Goal: Task Accomplishment & Management: Use online tool/utility

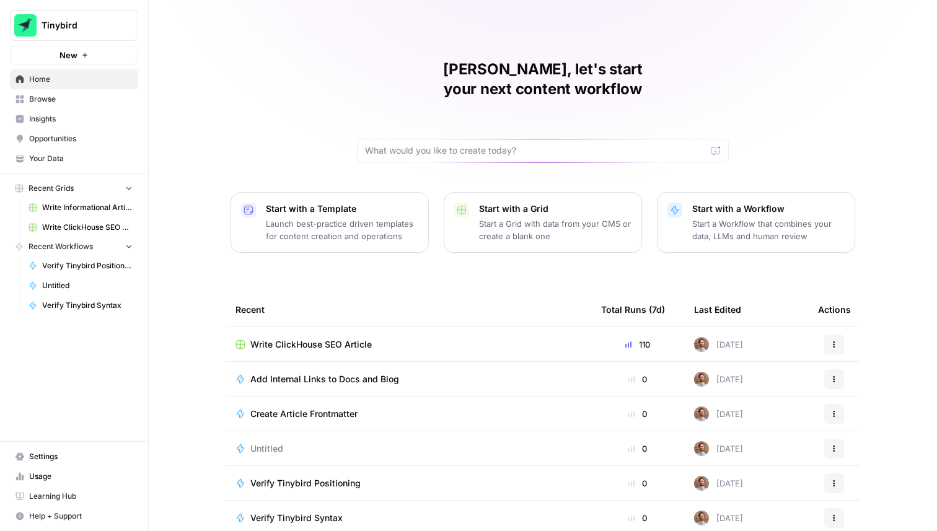
click at [71, 225] on span "Write ClickHouse SEO Article" at bounding box center [87, 227] width 91 height 11
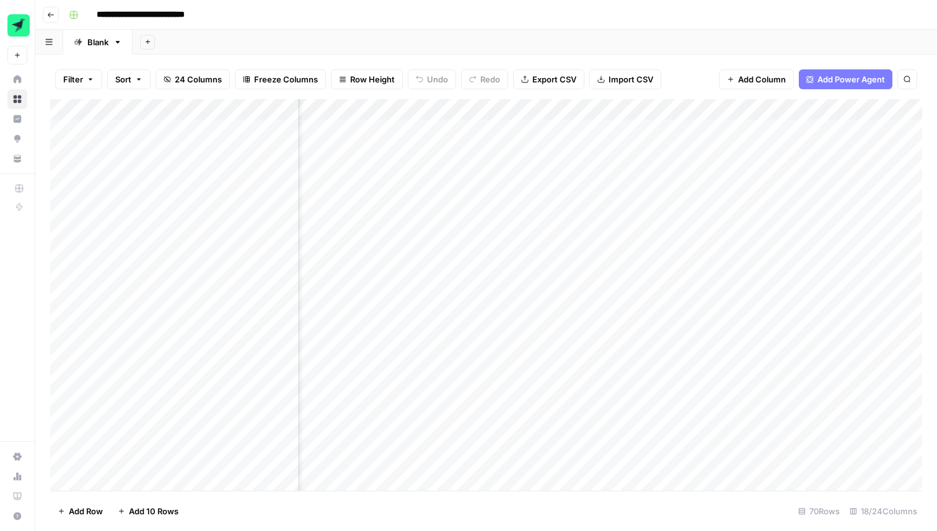
scroll to position [0, 1688]
click at [593, 278] on div "Add Column" at bounding box center [486, 295] width 872 height 392
click at [578, 275] on div "Add Column" at bounding box center [486, 295] width 872 height 392
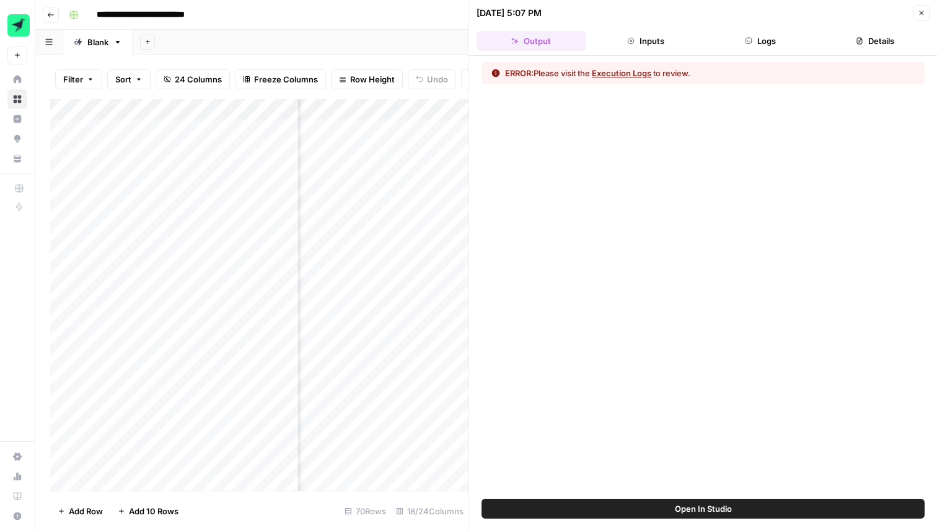
click at [637, 42] on button "Inputs" at bounding box center [646, 41] width 110 height 20
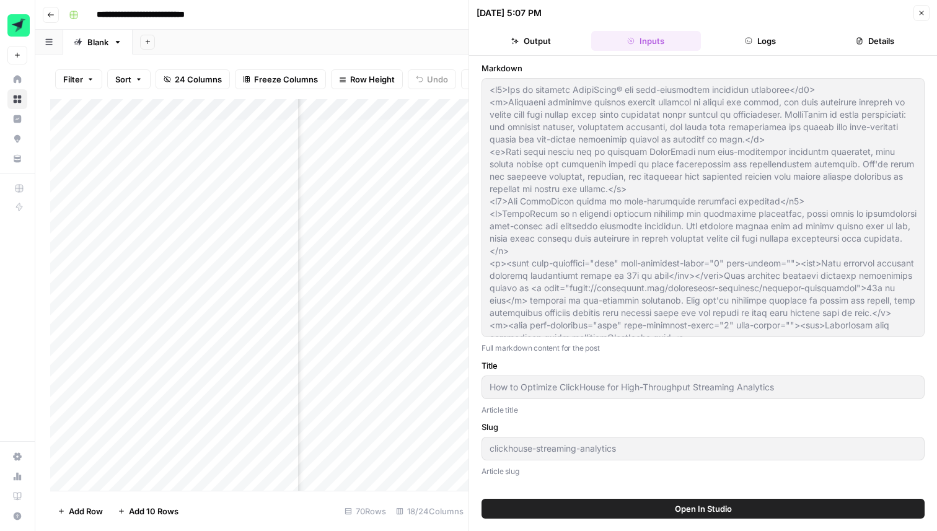
click at [546, 35] on button "Output" at bounding box center [532, 41] width 110 height 20
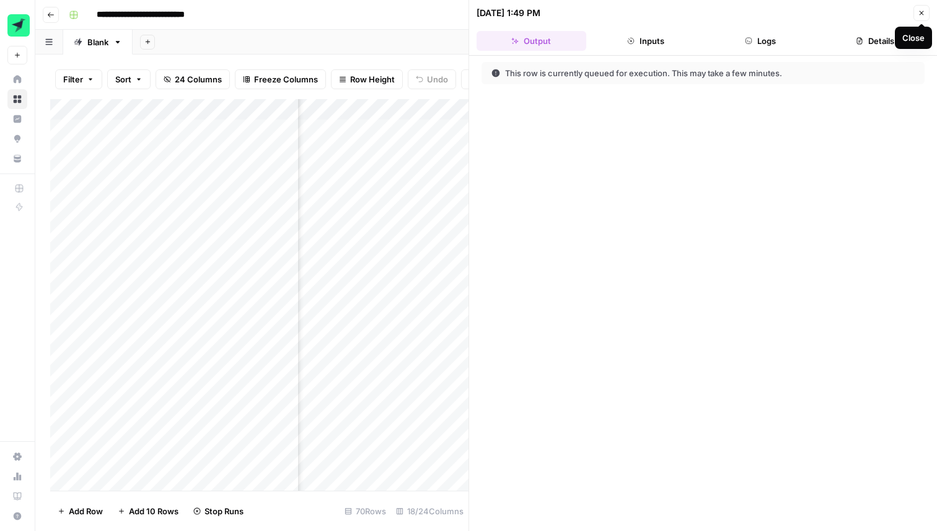
click at [923, 12] on icon "button" at bounding box center [921, 12] width 7 height 7
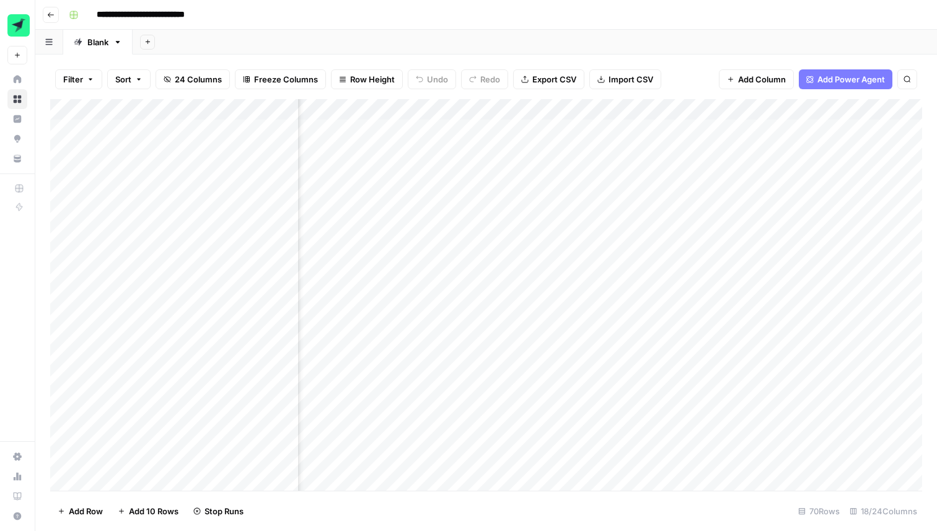
scroll to position [0, 1505]
click at [586, 24] on div "**********" at bounding box center [494, 15] width 861 height 20
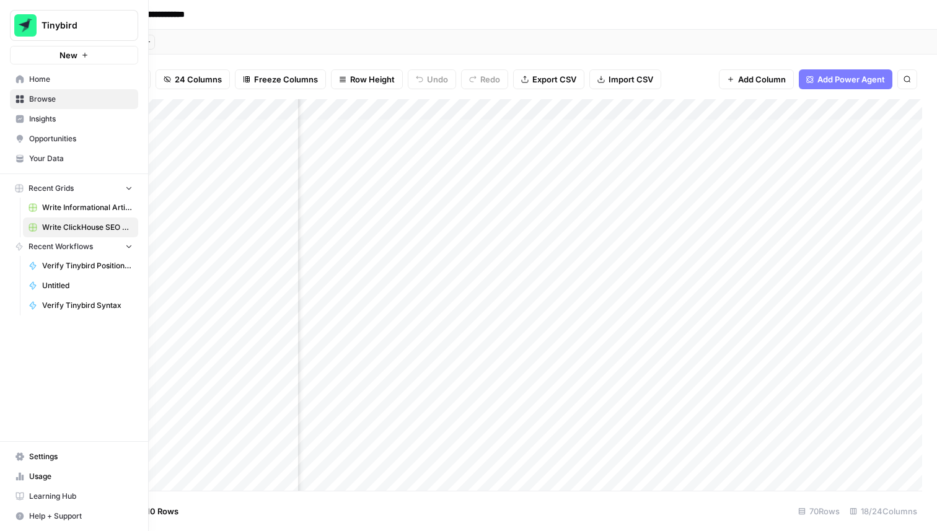
click at [40, 125] on link "Insights" at bounding box center [74, 119] width 128 height 20
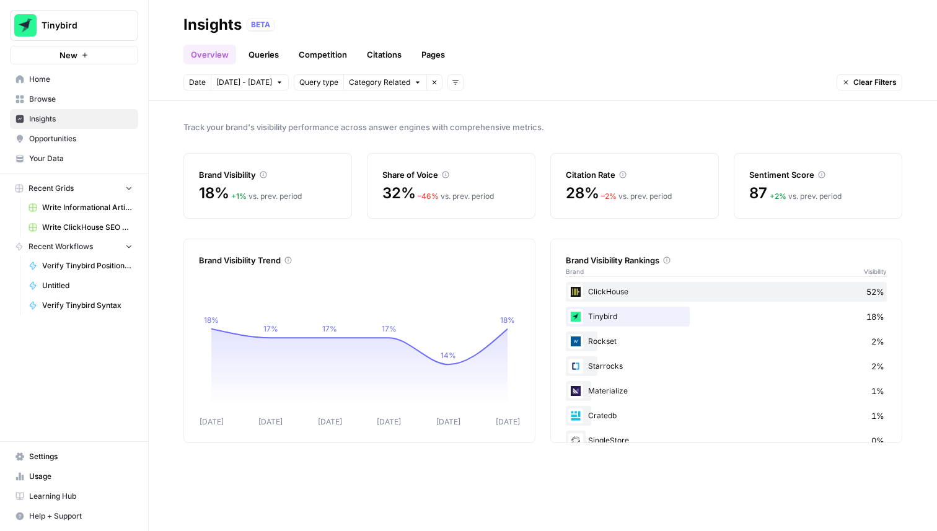
click at [35, 118] on span "Insights" at bounding box center [81, 118] width 104 height 11
click at [46, 117] on span "Insights" at bounding box center [81, 118] width 104 height 11
click at [339, 100] on header "Insights BETA Overview Queries Competition Citations Pages Date [DATE] - [DATE]…" at bounding box center [543, 50] width 789 height 101
click at [266, 84] on button "[DATE] - [DATE]" at bounding box center [250, 82] width 78 height 16
click at [521, 91] on header "Insights BETA Overview Queries Competition Citations Pages Date [DATE] - [DATE]…" at bounding box center [543, 50] width 789 height 101
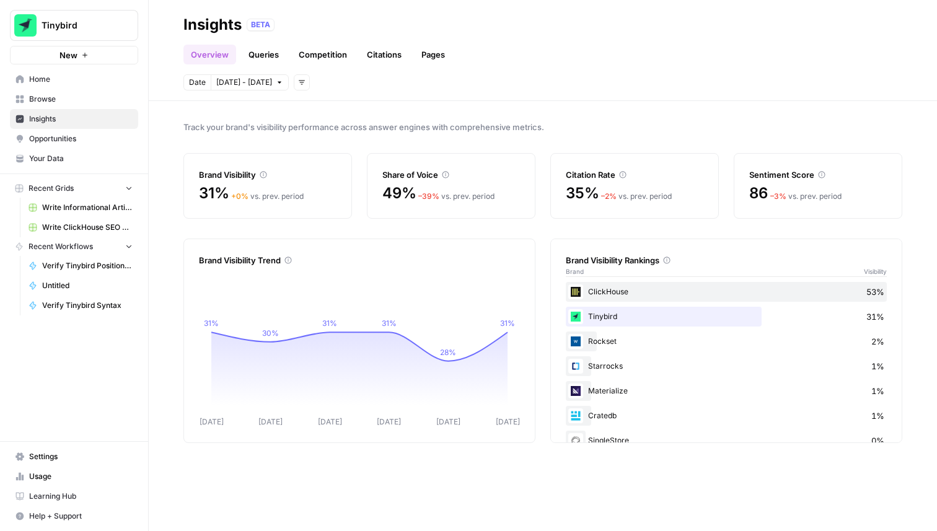
click at [254, 53] on link "Queries" at bounding box center [263, 55] width 45 height 20
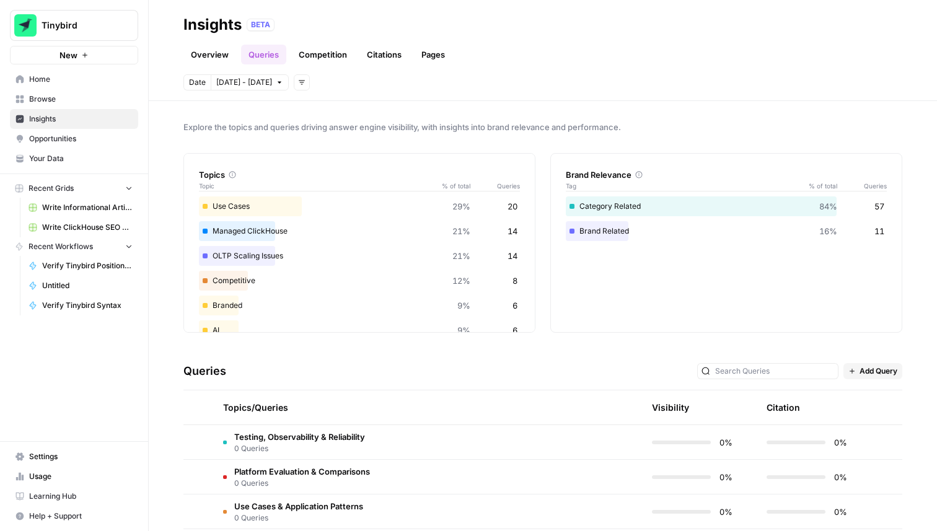
click at [208, 58] on link "Overview" at bounding box center [210, 55] width 53 height 20
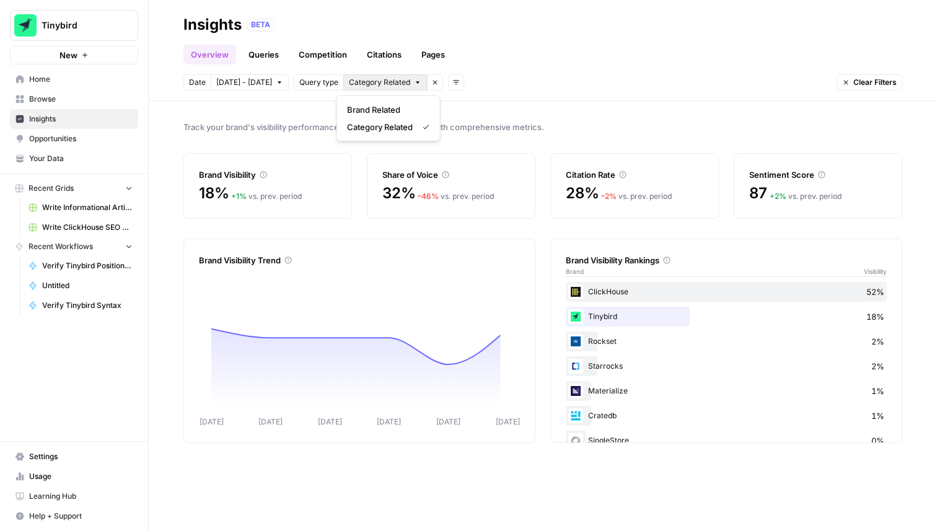
click at [414, 86] on icon "button" at bounding box center [417, 82] width 7 height 7
click at [396, 104] on span "Brand Related" at bounding box center [386, 110] width 78 height 12
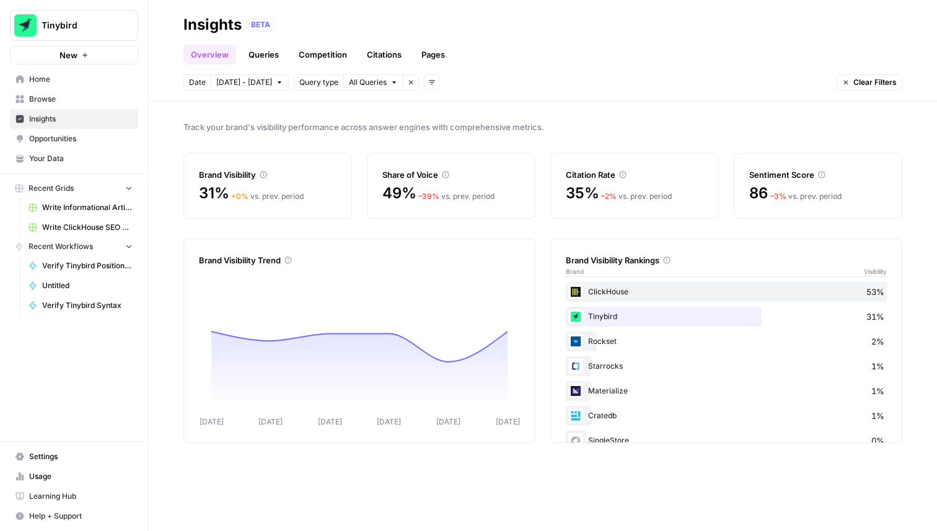
click at [407, 83] on icon "button" at bounding box center [410, 82] width 7 height 7
click at [294, 87] on button "Add filters" at bounding box center [302, 82] width 16 height 16
click at [333, 147] on span "Query Type" at bounding box center [320, 144] width 44 height 12
click at [407, 83] on button "Select query type" at bounding box center [385, 82] width 84 height 16
click at [392, 127] on span "Category Related" at bounding box center [380, 127] width 66 height 12
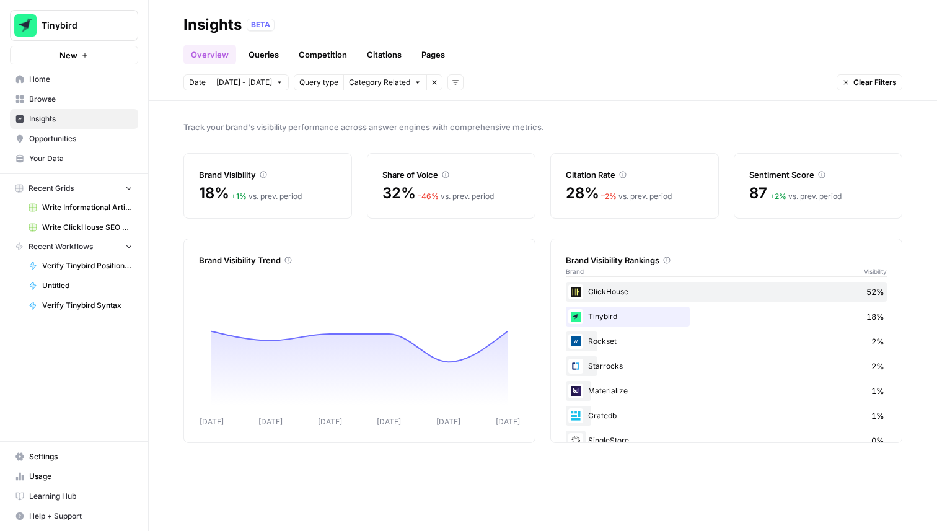
click at [558, 81] on div "Date [DATE] - [DATE] Query type Category Related Remove filter Add filters Clea…" at bounding box center [543, 82] width 719 height 16
click at [88, 226] on span "Write ClickHouse SEO Article" at bounding box center [87, 227] width 91 height 11
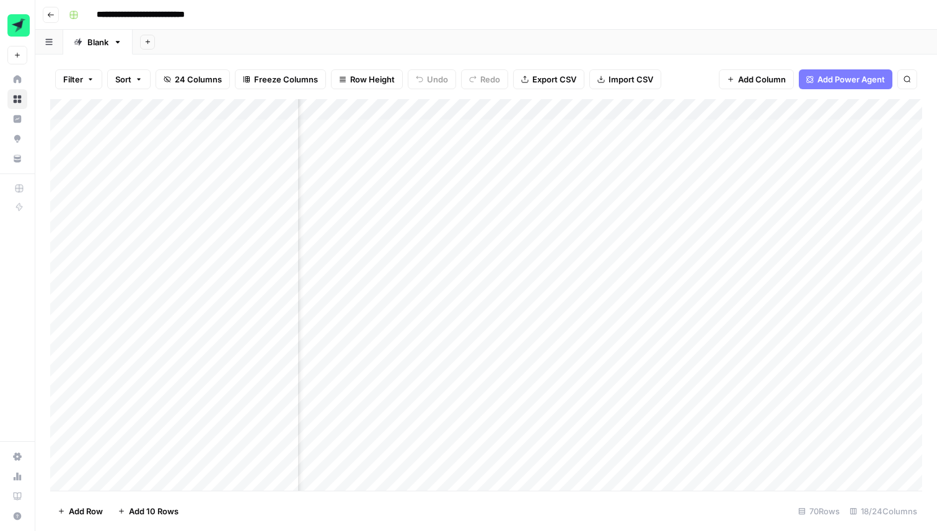
scroll to position [0, 1621]
click at [549, 276] on div "Add Column" at bounding box center [486, 295] width 872 height 392
click at [533, 274] on div "Add Column" at bounding box center [486, 295] width 872 height 392
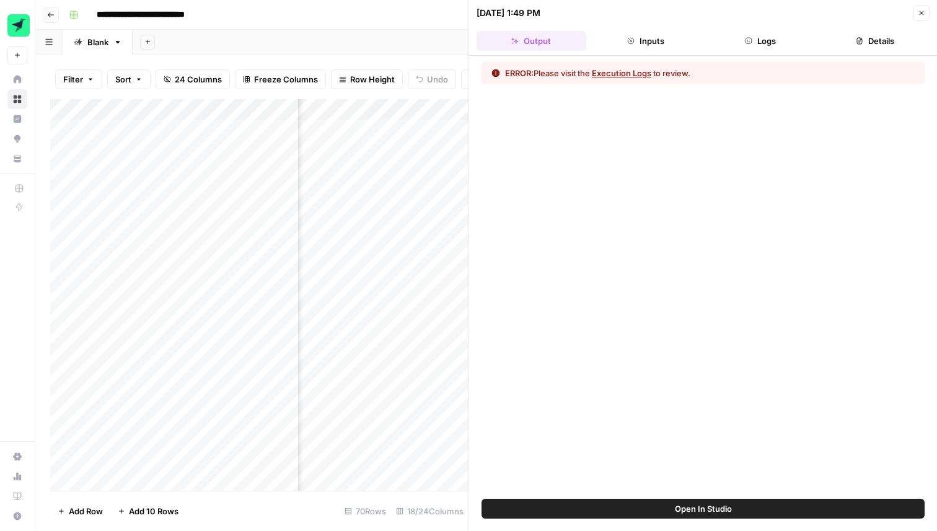
click at [556, 69] on div "ERROR: Please visit the Execution Logs to review." at bounding box center [597, 73] width 185 height 12
click at [604, 73] on button "Execution Logs" at bounding box center [622, 73] width 60 height 12
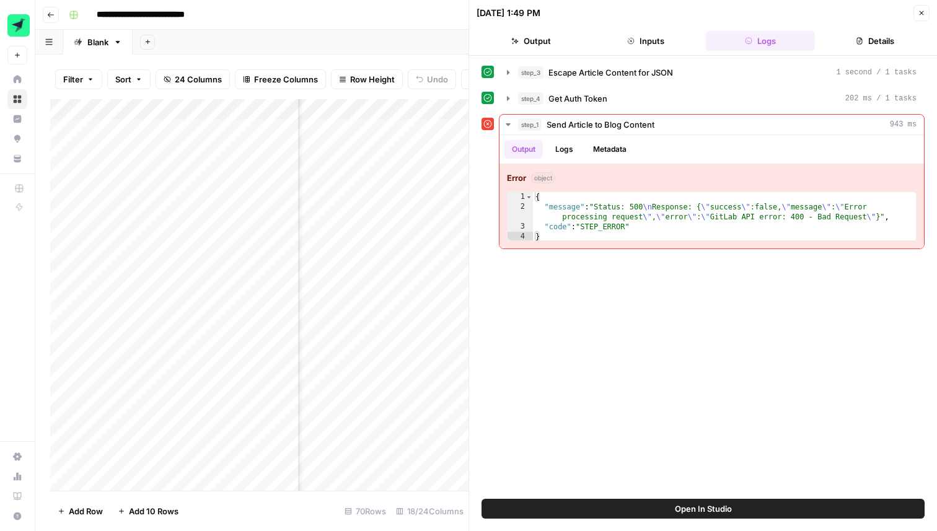
click at [920, 12] on icon "button" at bounding box center [921, 12] width 7 height 7
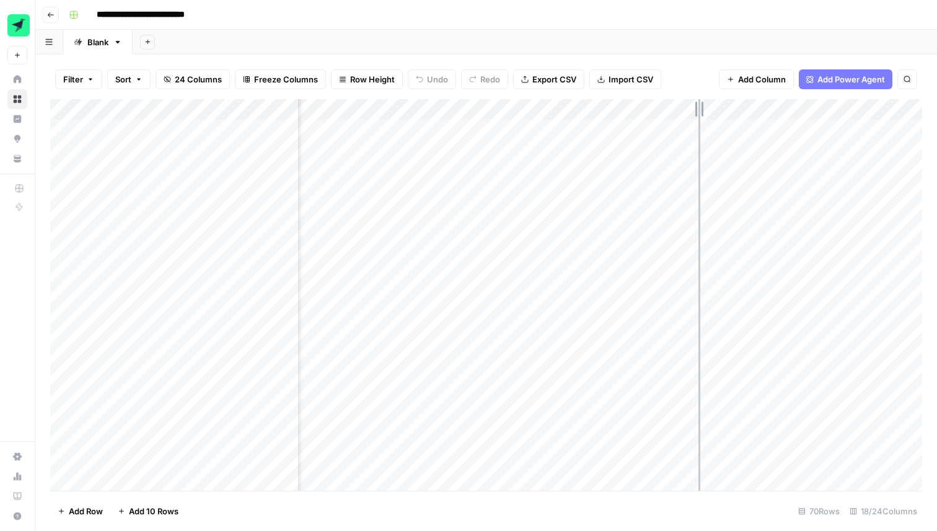
drag, startPoint x: 495, startPoint y: 108, endPoint x: 699, endPoint y: 117, distance: 204.2
click at [699, 117] on div "Add Column" at bounding box center [486, 295] width 872 height 392
drag, startPoint x: 698, startPoint y: 115, endPoint x: 781, endPoint y: 115, distance: 82.5
click at [781, 115] on div "Add Column" at bounding box center [486, 295] width 872 height 392
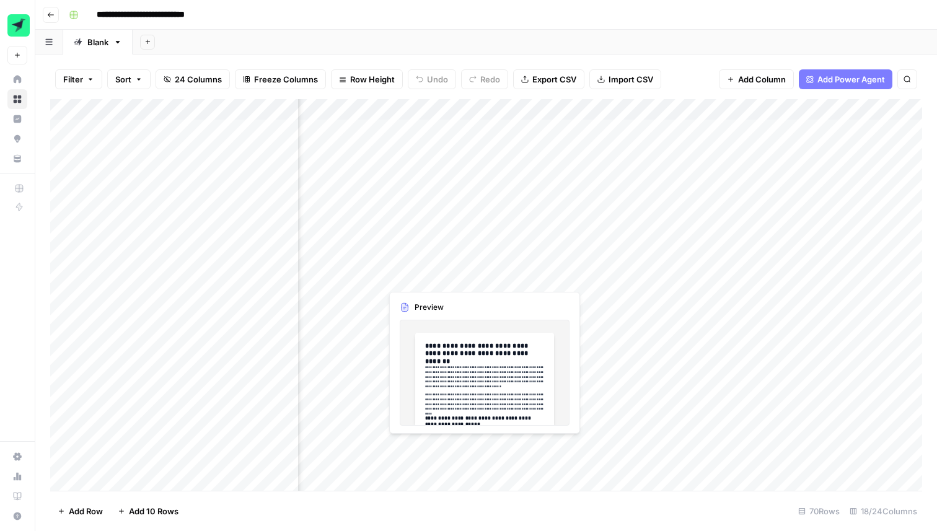
click at [616, 277] on div "Add Column" at bounding box center [486, 295] width 872 height 392
click at [621, 277] on div "Add Column" at bounding box center [486, 295] width 872 height 392
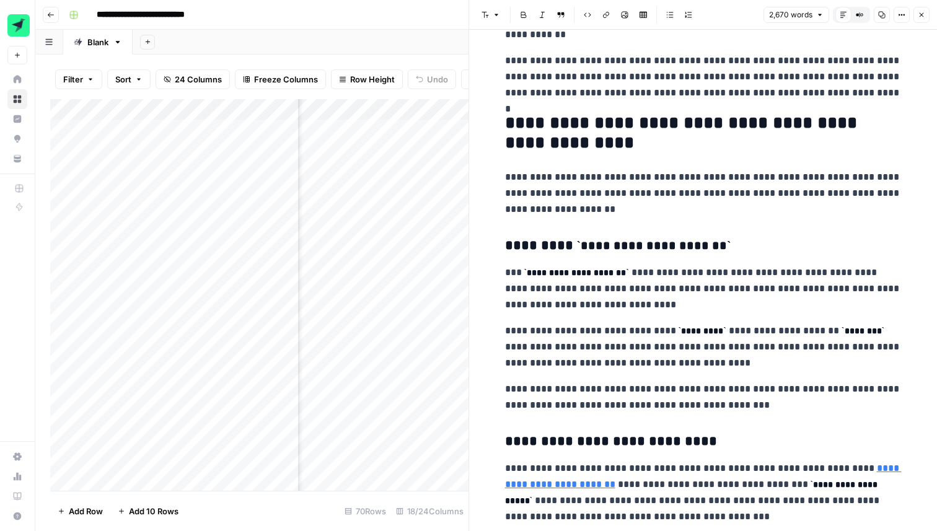
scroll to position [2700, 0]
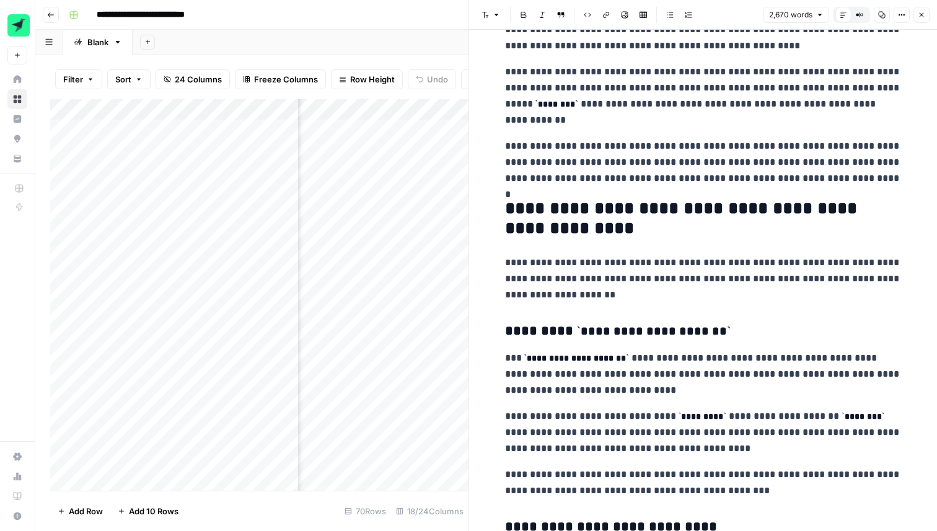
click at [921, 17] on icon "button" at bounding box center [921, 14] width 7 height 7
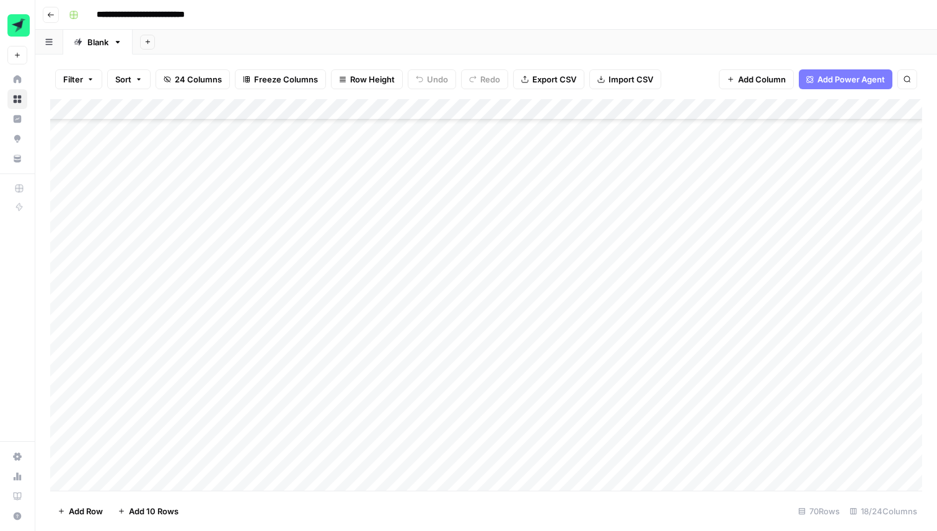
scroll to position [187, 0]
click at [80, 449] on div "Add Column" at bounding box center [486, 295] width 872 height 392
click at [82, 213] on div "Add Column" at bounding box center [486, 295] width 872 height 392
click at [82, 236] on div "Add Column" at bounding box center [486, 295] width 872 height 392
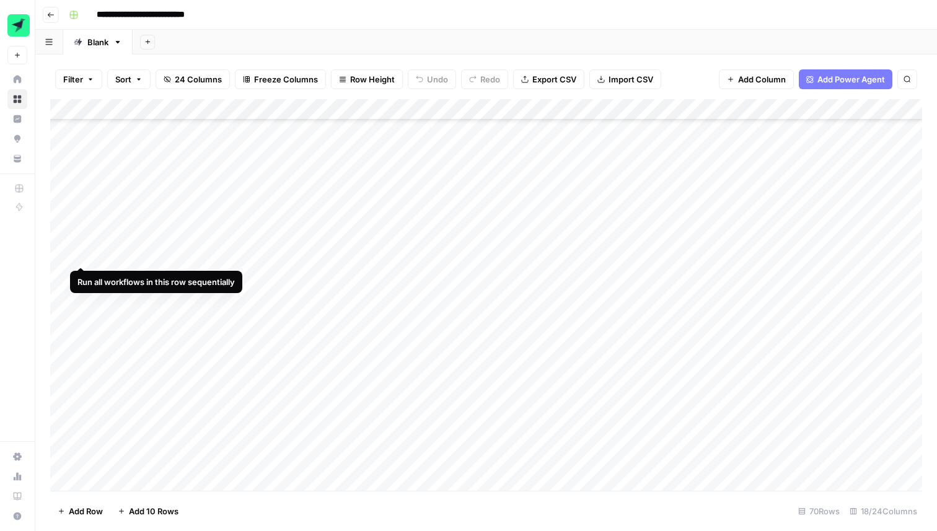
click at [81, 255] on div "Add Column" at bounding box center [486, 295] width 872 height 392
click at [80, 277] on div "Add Column" at bounding box center [486, 295] width 872 height 392
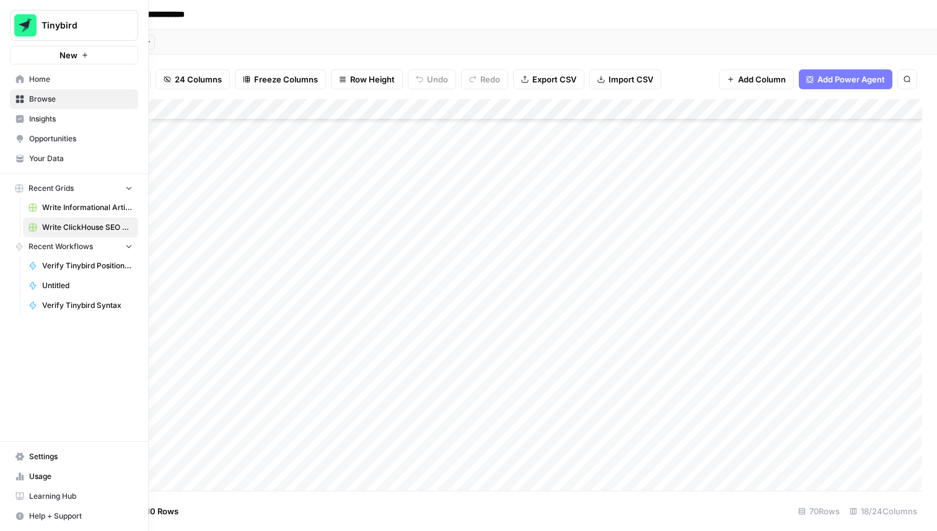
click at [42, 479] on span "Usage" at bounding box center [81, 476] width 104 height 11
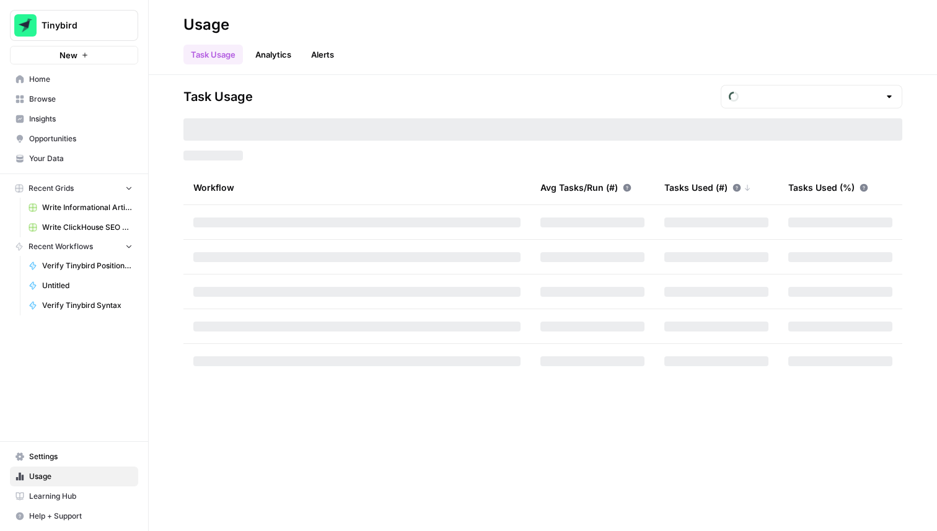
type input "October Included Tasks"
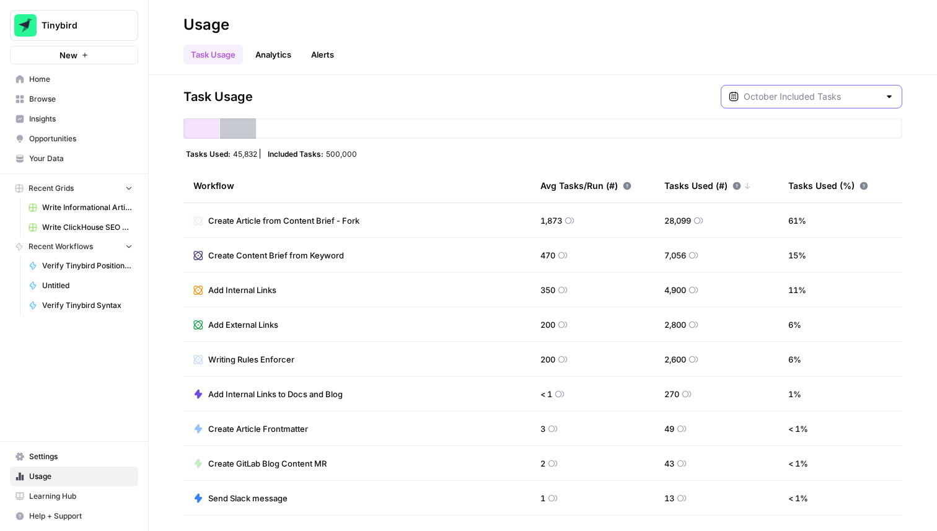
click at [875, 100] on input "text" at bounding box center [812, 97] width 136 height 12
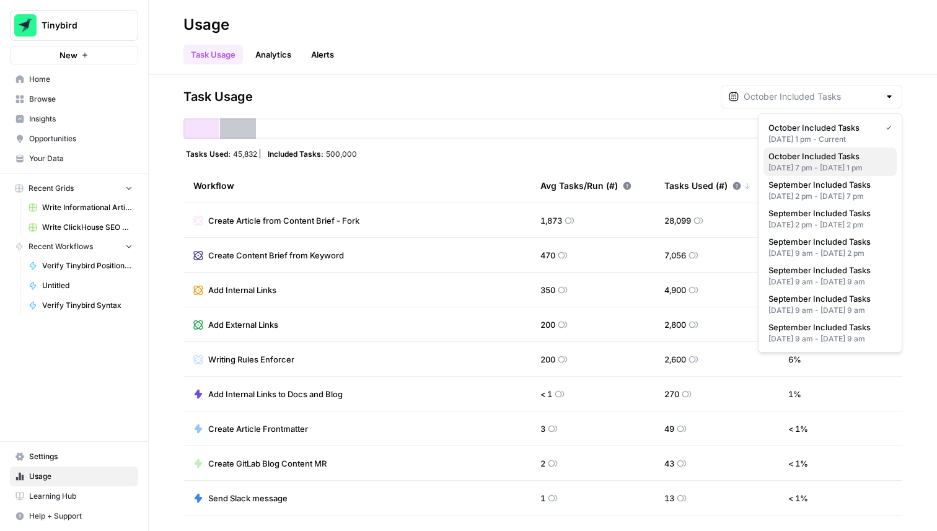
click at [864, 171] on div "[DATE] 7 pm - [DATE] 1 pm" at bounding box center [830, 167] width 123 height 11
type input "October Included Tasks"
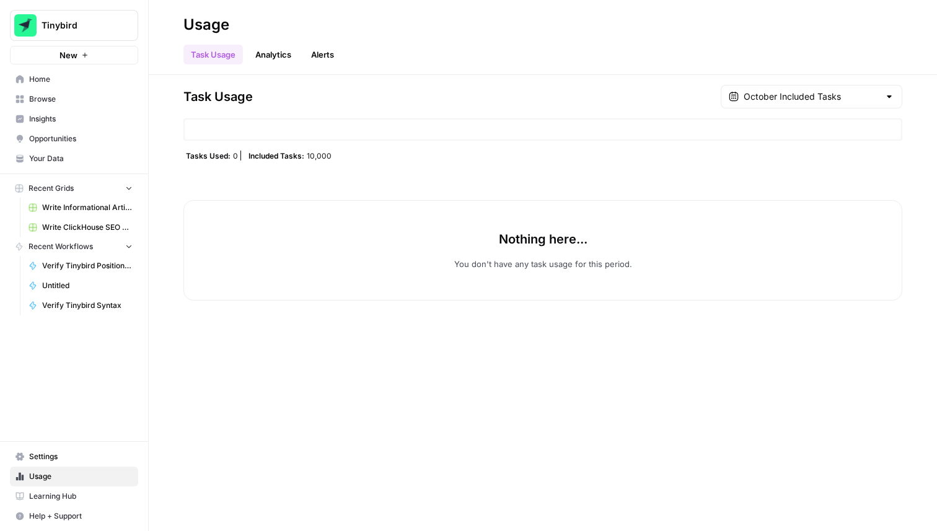
click at [893, 95] on div at bounding box center [890, 97] width 10 height 12
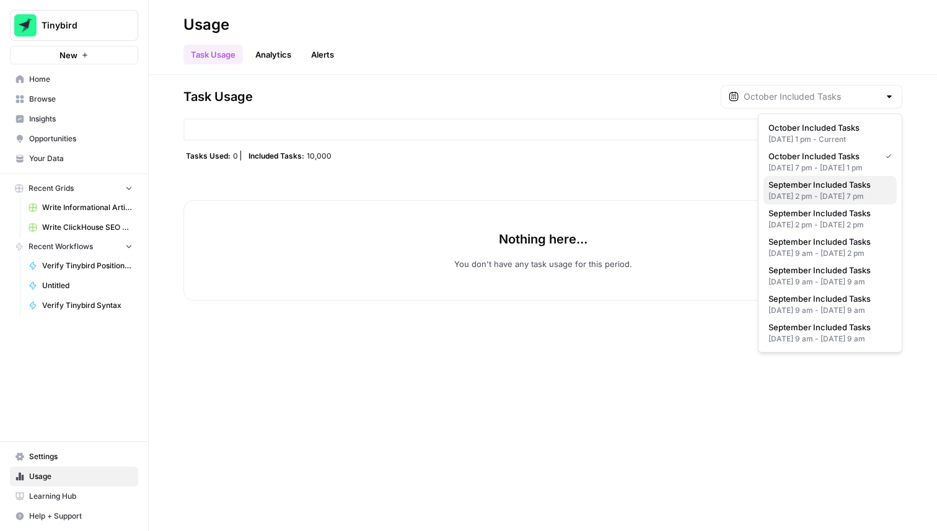
click at [808, 202] on div "[DATE] 2 pm - [DATE] 7 pm" at bounding box center [830, 196] width 123 height 11
type input "September Included Tasks"
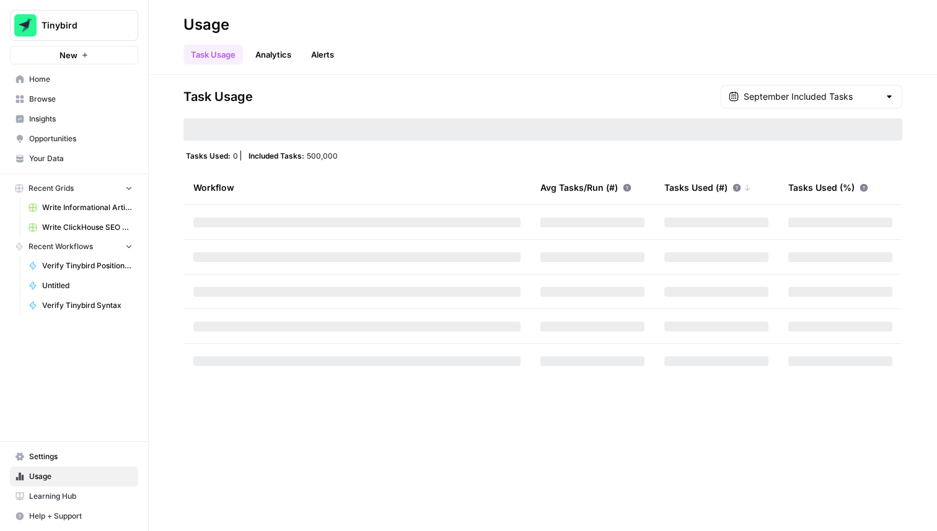
click at [833, 40] on div "Task Usage Analytics Alerts" at bounding box center [543, 50] width 719 height 30
click at [890, 95] on div at bounding box center [890, 97] width 10 height 12
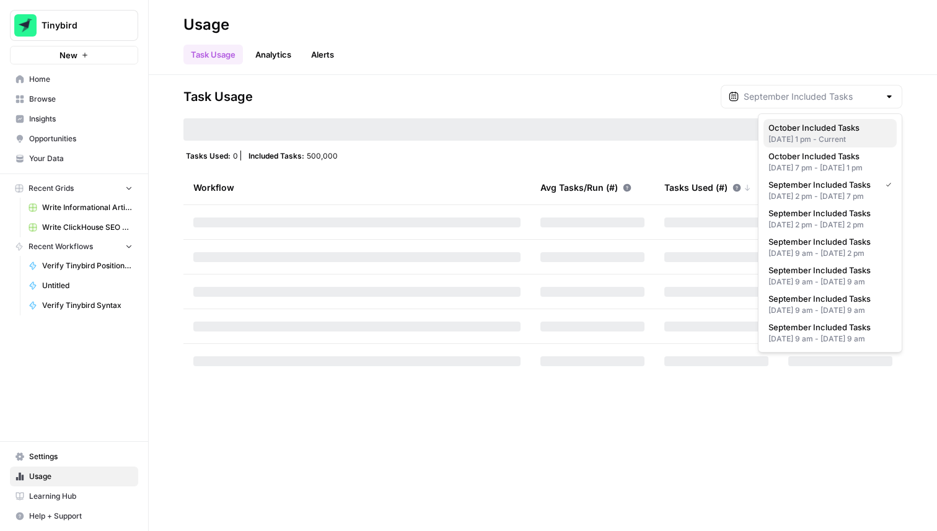
click at [847, 123] on span "October Included Tasks" at bounding box center [828, 128] width 118 height 12
type input "October Included Tasks"
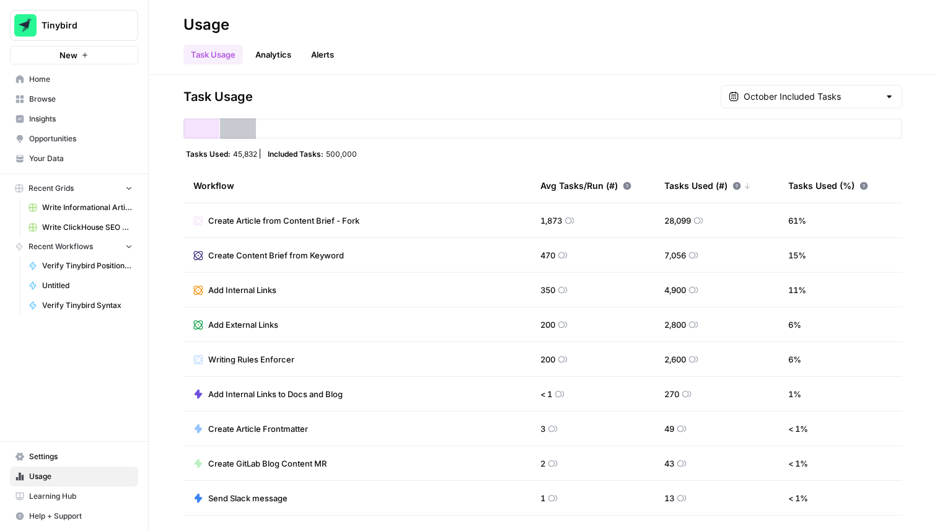
click at [60, 224] on span "Write ClickHouse SEO Article" at bounding box center [87, 227] width 91 height 11
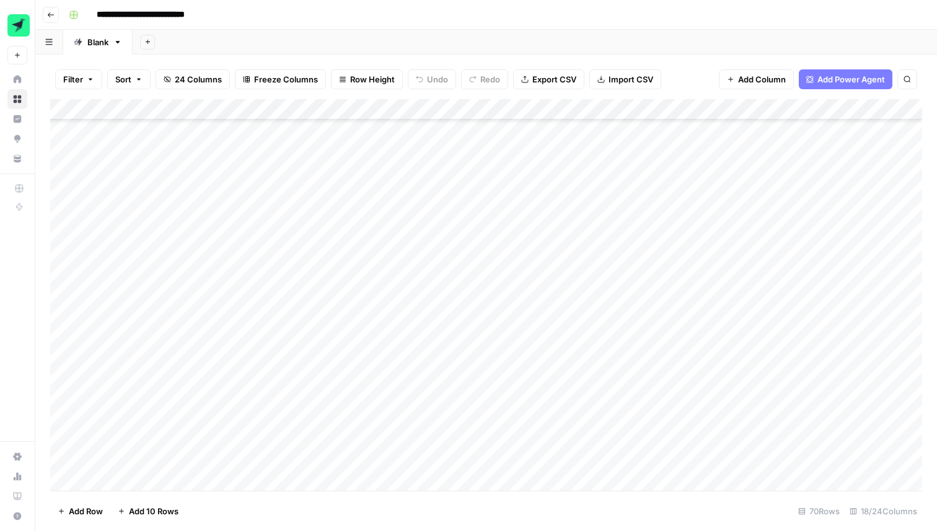
scroll to position [435, 0]
click at [79, 304] on div "Add Column" at bounding box center [486, 295] width 872 height 392
click at [84, 327] on div "Add Column" at bounding box center [486, 295] width 872 height 392
click at [84, 344] on div "Add Column" at bounding box center [486, 295] width 872 height 392
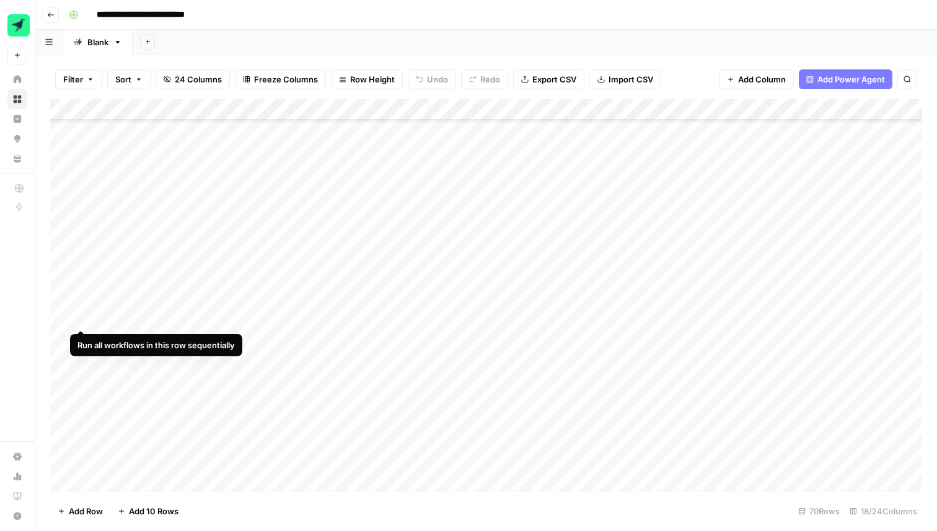
click at [82, 318] on div "Add Column" at bounding box center [486, 295] width 872 height 392
click at [743, 17] on div "**********" at bounding box center [494, 15] width 861 height 20
click at [387, 215] on div "Add Column" at bounding box center [486, 295] width 872 height 392
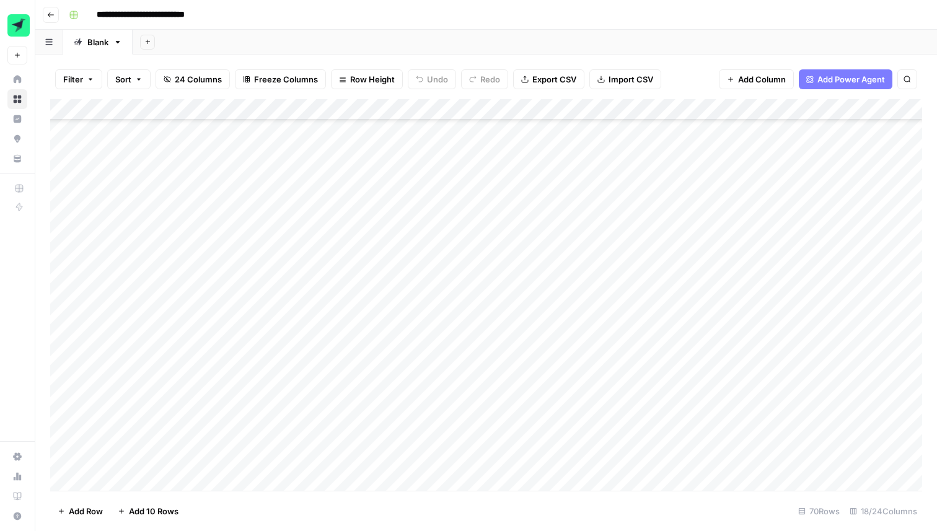
click at [401, 215] on div "Add Column" at bounding box center [486, 295] width 872 height 392
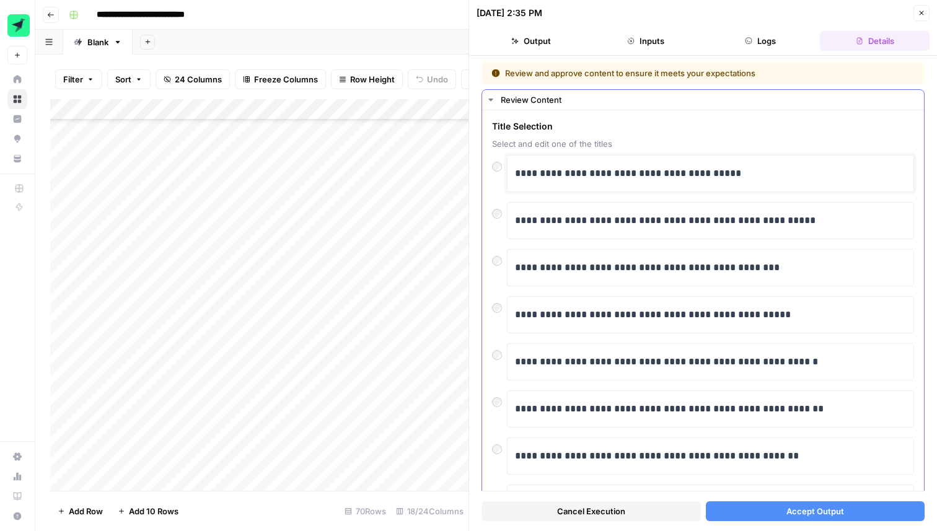
click at [542, 174] on p "**********" at bounding box center [710, 174] width 391 height 16
drag, startPoint x: 766, startPoint y: 173, endPoint x: 725, endPoint y: 173, distance: 40.3
click at [725, 173] on p "**********" at bounding box center [710, 174] width 391 height 16
click at [801, 508] on span "Accept Output" at bounding box center [816, 511] width 58 height 12
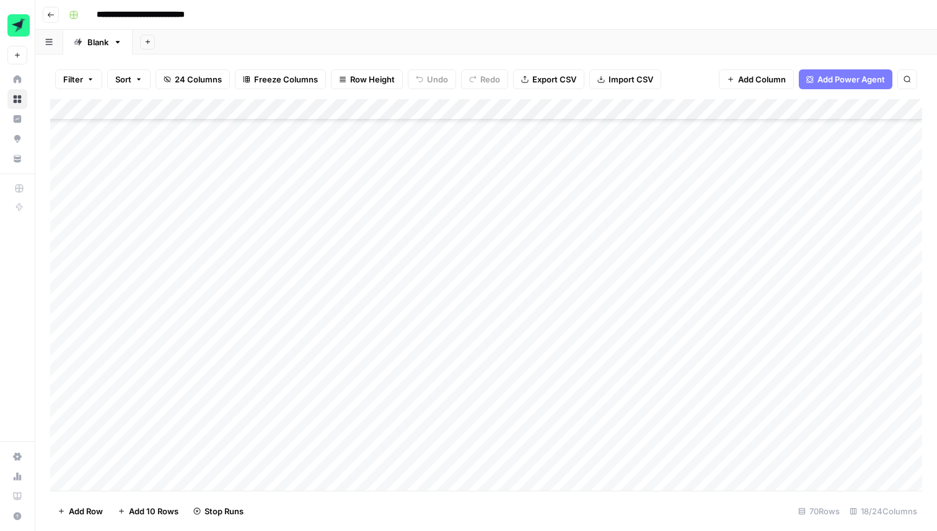
click at [348, 236] on div "Add Column" at bounding box center [486, 295] width 872 height 392
click at [339, 236] on div "Add Column" at bounding box center [486, 295] width 872 height 392
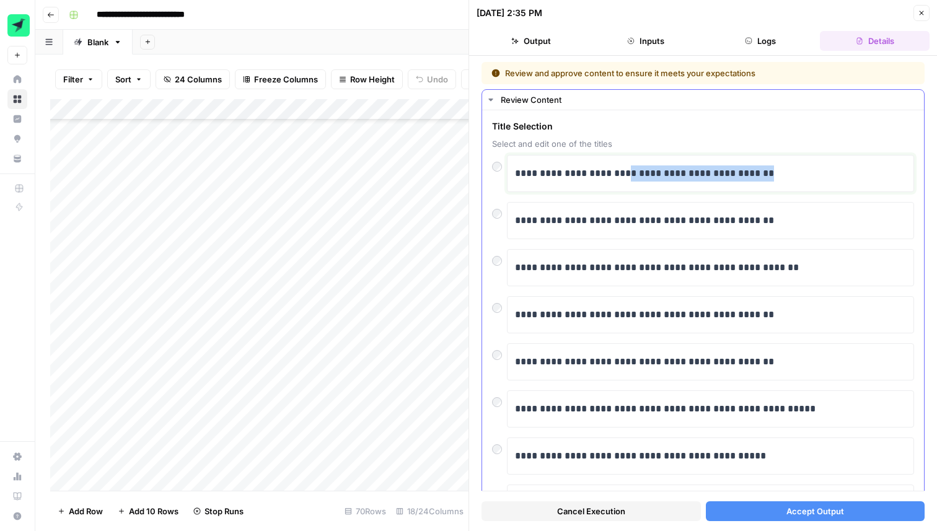
drag, startPoint x: 630, startPoint y: 176, endPoint x: 787, endPoint y: 170, distance: 157.0
click at [787, 170] on p "**********" at bounding box center [710, 174] width 391 height 16
click at [819, 507] on span "Accept Output" at bounding box center [816, 511] width 58 height 12
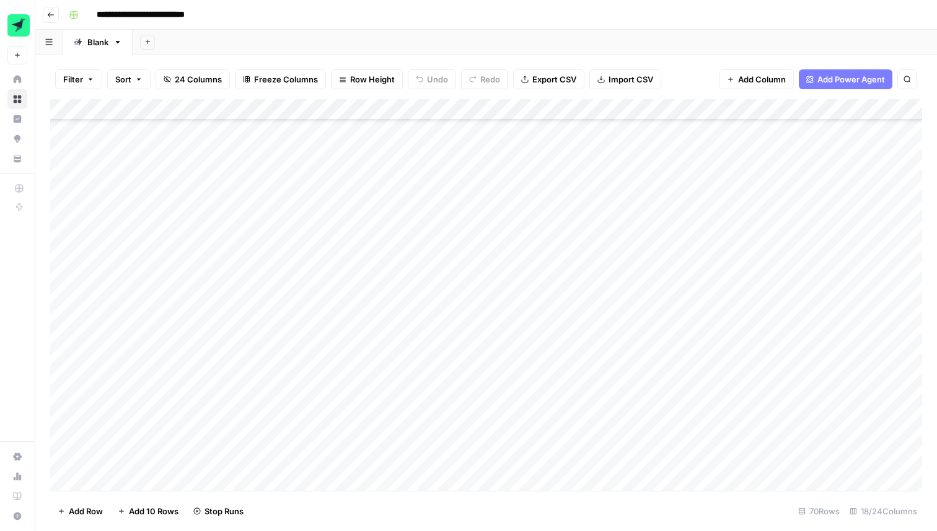
click at [346, 263] on div "Add Column" at bounding box center [486, 295] width 872 height 392
click at [339, 258] on div "Add Column" at bounding box center [486, 295] width 872 height 392
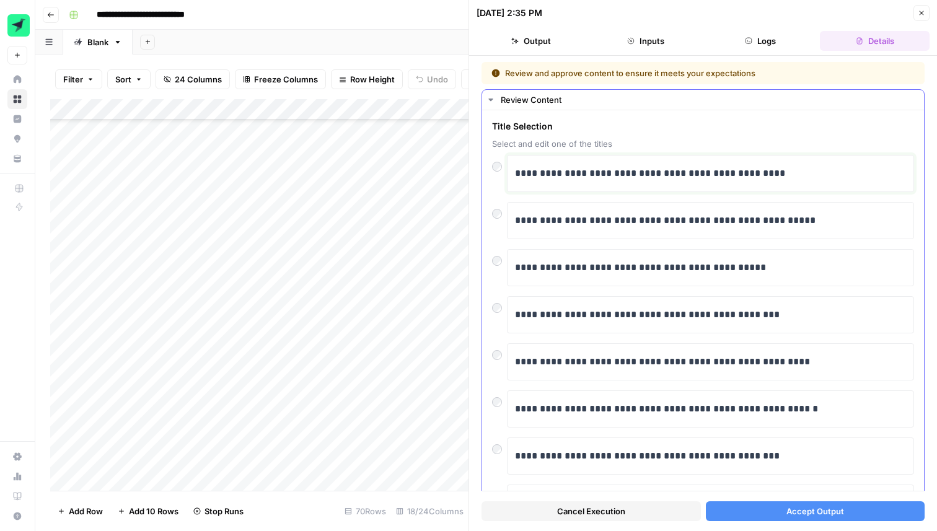
click at [636, 174] on p "**********" at bounding box center [710, 174] width 391 height 16
drag, startPoint x: 636, startPoint y: 176, endPoint x: 825, endPoint y: 177, distance: 188.5
click at [825, 177] on p "**********" at bounding box center [710, 174] width 391 height 16
click at [812, 515] on span "Accept Output" at bounding box center [816, 511] width 58 height 12
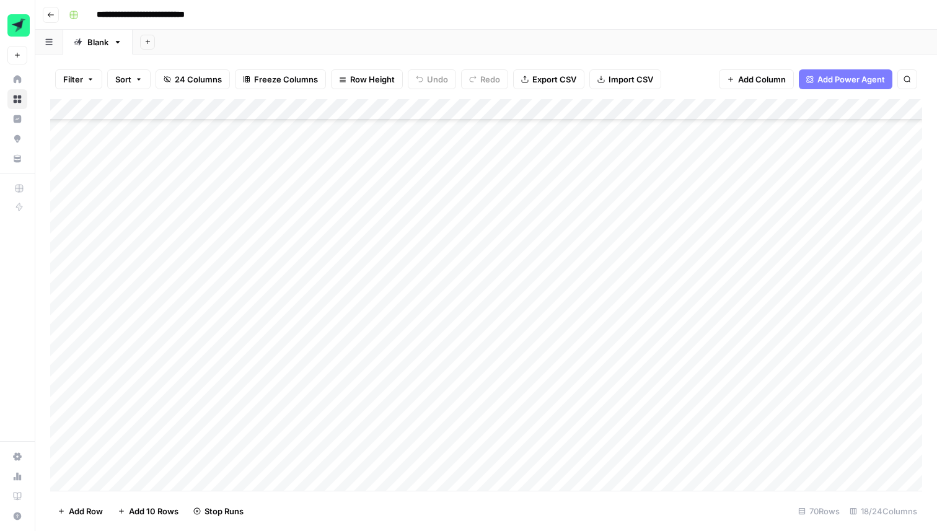
click at [347, 278] on div "Add Column" at bounding box center [486, 295] width 872 height 392
click at [352, 281] on div "Add Column" at bounding box center [486, 295] width 872 height 392
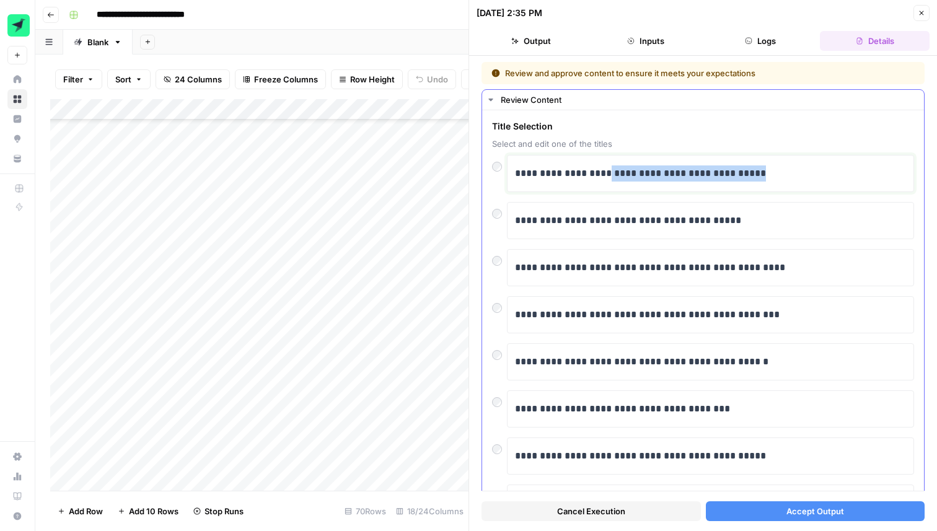
drag, startPoint x: 616, startPoint y: 174, endPoint x: 826, endPoint y: 179, distance: 210.2
click at [826, 179] on p "**********" at bounding box center [710, 174] width 391 height 16
click at [790, 508] on span "Accept Output" at bounding box center [816, 511] width 58 height 12
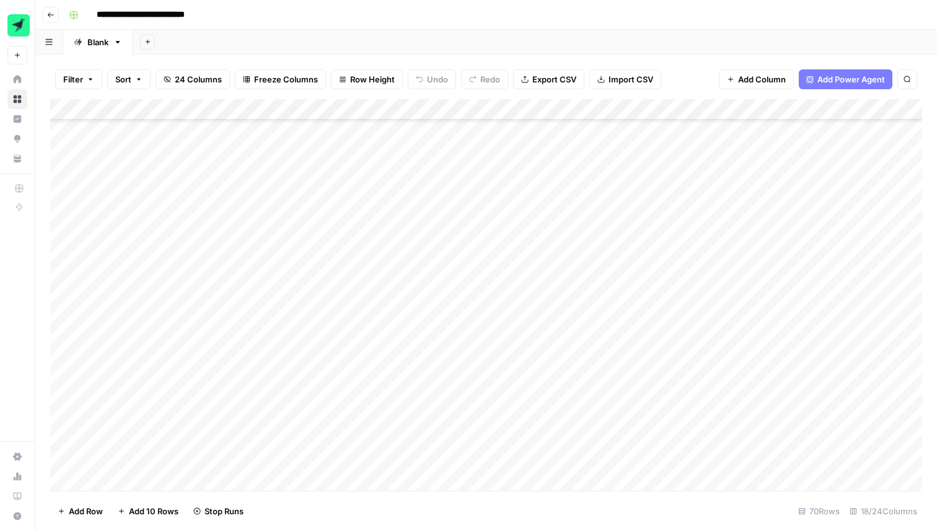
click at [348, 305] on div "Add Column" at bounding box center [486, 295] width 872 height 392
click at [358, 303] on div "Add Column" at bounding box center [486, 295] width 872 height 392
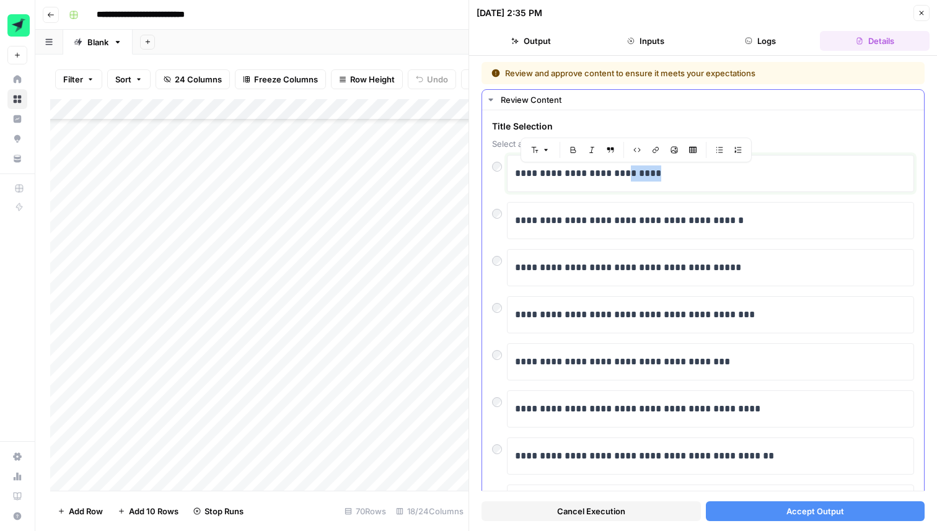
drag, startPoint x: 663, startPoint y: 170, endPoint x: 620, endPoint y: 171, distance: 43.4
click at [619, 171] on p "**********" at bounding box center [710, 174] width 391 height 16
click at [761, 510] on button "Accept Output" at bounding box center [815, 512] width 219 height 20
click at [358, 322] on div "Add Column" at bounding box center [259, 295] width 418 height 392
click at [343, 322] on div "Add Column" at bounding box center [259, 295] width 418 height 392
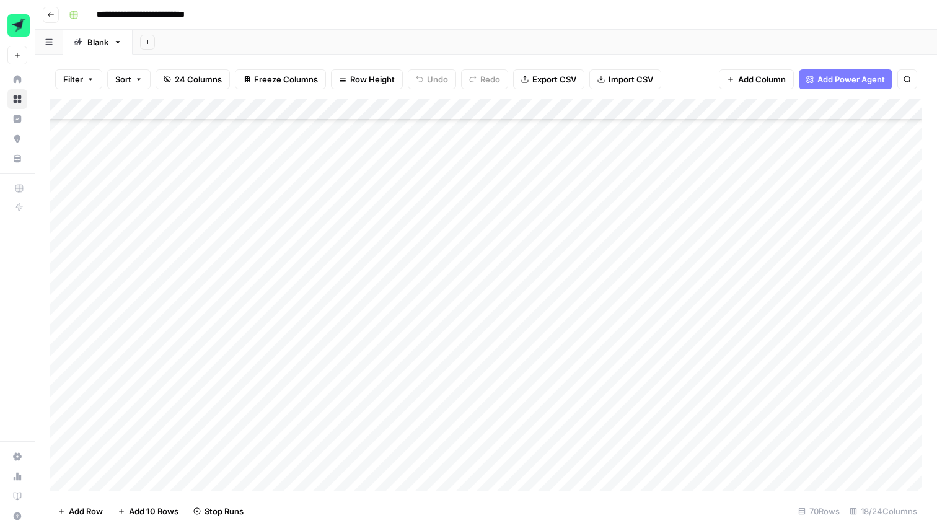
click at [337, 321] on div at bounding box center [392, 321] width 188 height 23
click at [359, 321] on div at bounding box center [392, 321] width 188 height 23
click at [358, 316] on div at bounding box center [392, 321] width 188 height 23
click at [356, 323] on div at bounding box center [392, 321] width 188 height 23
click at [363, 319] on div at bounding box center [392, 321] width 188 height 23
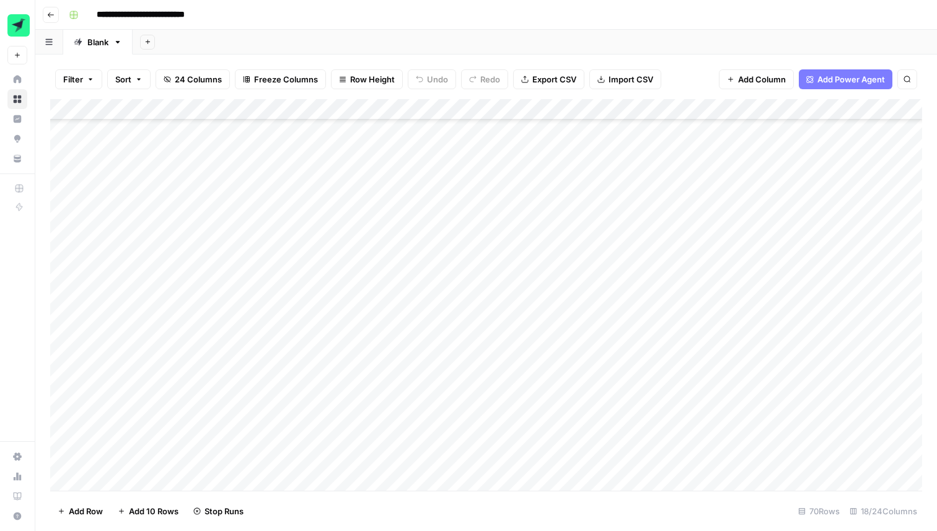
click at [363, 319] on div at bounding box center [392, 321] width 188 height 23
click at [595, 366] on div "Add Column" at bounding box center [486, 295] width 872 height 392
click at [374, 322] on div "Add Column" at bounding box center [486, 295] width 872 height 392
click at [360, 321] on div "Add Column" at bounding box center [486, 295] width 872 height 392
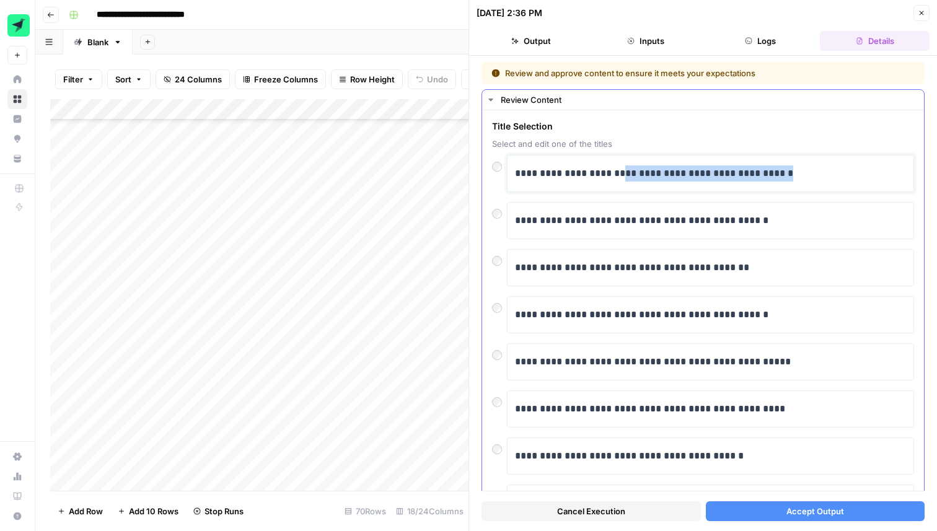
drag, startPoint x: 825, startPoint y: 172, endPoint x: 625, endPoint y: 177, distance: 199.7
click at [625, 177] on p "**********" at bounding box center [710, 174] width 391 height 16
click at [762, 512] on button "Accept Output" at bounding box center [815, 512] width 219 height 20
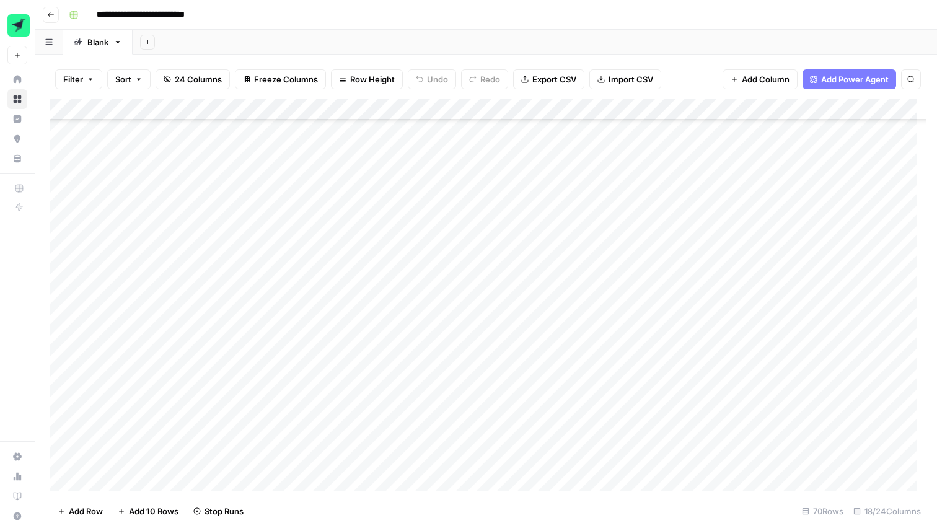
click at [371, 341] on div "Add Column" at bounding box center [488, 295] width 876 height 392
click at [371, 342] on div "Add Column" at bounding box center [486, 295] width 872 height 392
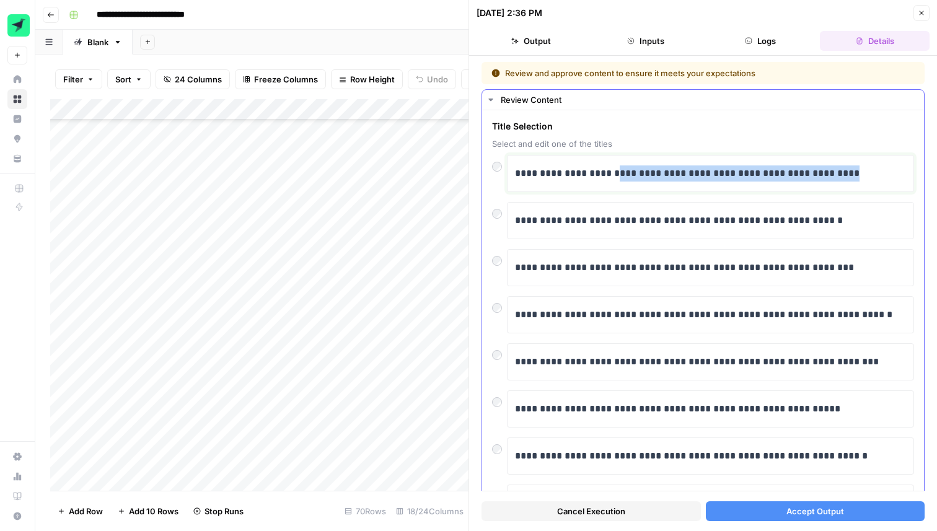
drag, startPoint x: 862, startPoint y: 174, endPoint x: 611, endPoint y: 174, distance: 251.1
click at [611, 174] on p "**********" at bounding box center [710, 174] width 391 height 16
drag, startPoint x: 839, startPoint y: 174, endPoint x: 613, endPoint y: 175, distance: 225.7
click at [613, 175] on p "**********" at bounding box center [710, 174] width 391 height 16
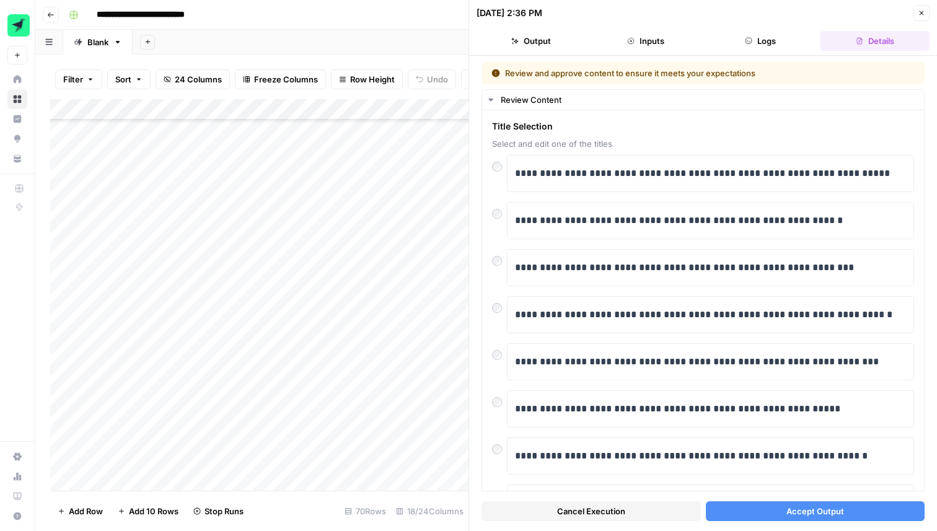
click at [794, 511] on span "Accept Output" at bounding box center [816, 511] width 58 height 12
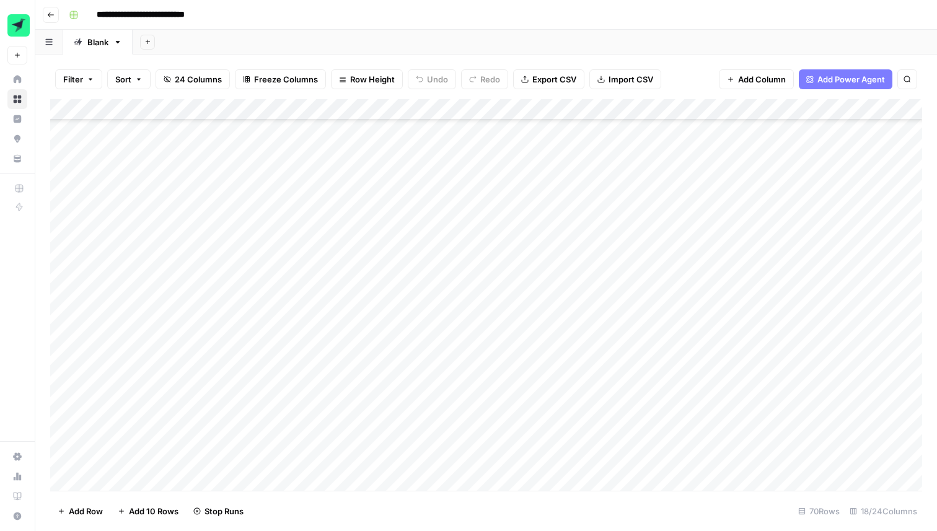
click at [352, 361] on div "Add Column" at bounding box center [486, 295] width 872 height 392
click at [332, 363] on div "Add Column" at bounding box center [486, 295] width 872 height 392
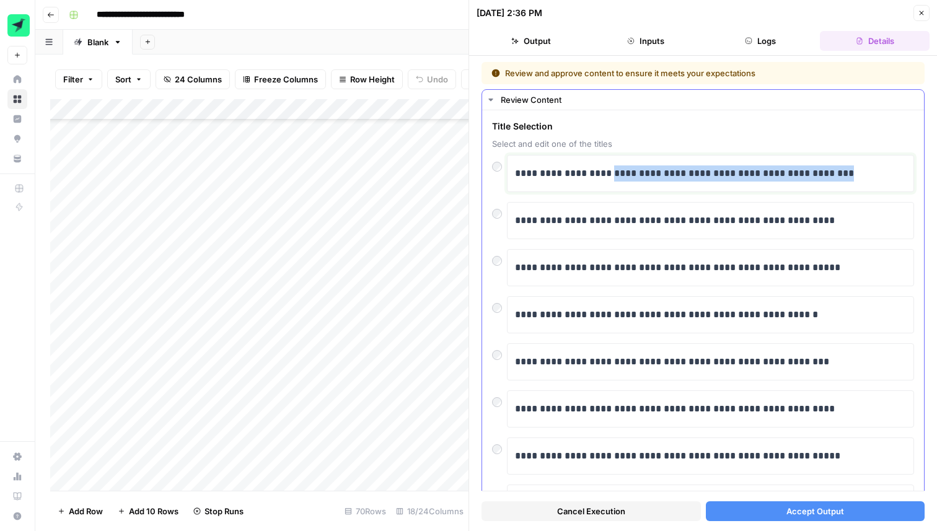
drag, startPoint x: 610, startPoint y: 176, endPoint x: 903, endPoint y: 196, distance: 293.3
click at [903, 196] on div "**********" at bounding box center [703, 385] width 422 height 461
click at [649, 175] on p "**********" at bounding box center [710, 174] width 391 height 16
click at [790, 514] on span "Accept Output" at bounding box center [816, 511] width 58 height 12
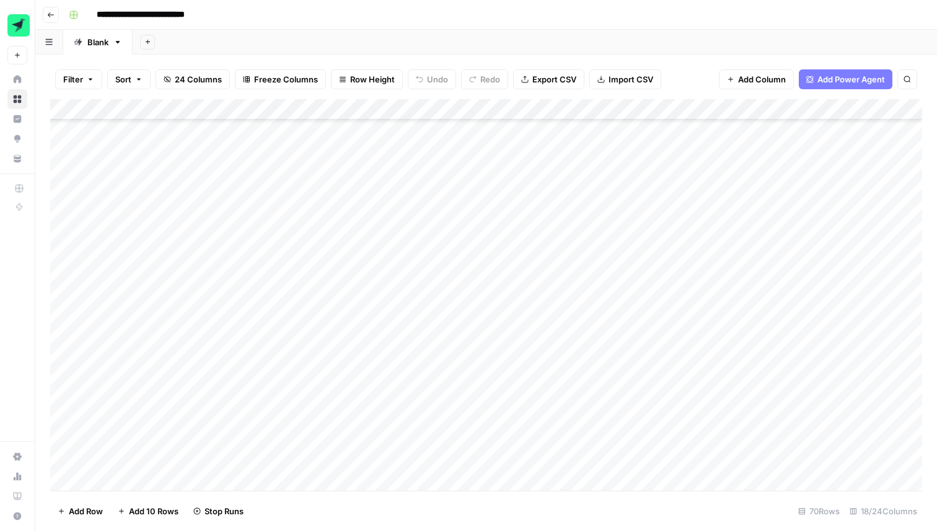
click at [348, 405] on div "Add Column" at bounding box center [486, 295] width 872 height 392
click at [368, 404] on div "Add Column" at bounding box center [486, 295] width 872 height 392
click at [349, 387] on div "Add Column" at bounding box center [486, 295] width 872 height 392
click at [356, 386] on div "Add Column" at bounding box center [486, 295] width 872 height 392
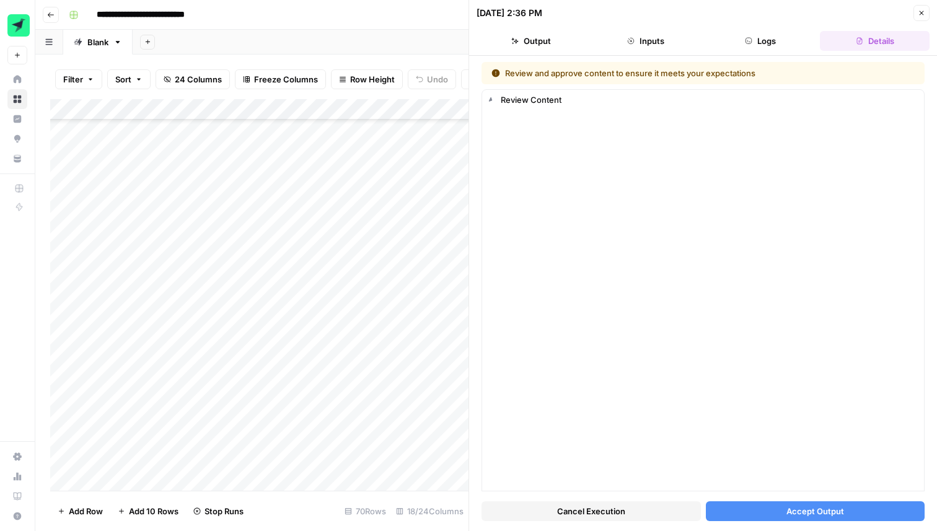
click at [343, 409] on div "Add Column" at bounding box center [259, 295] width 418 height 392
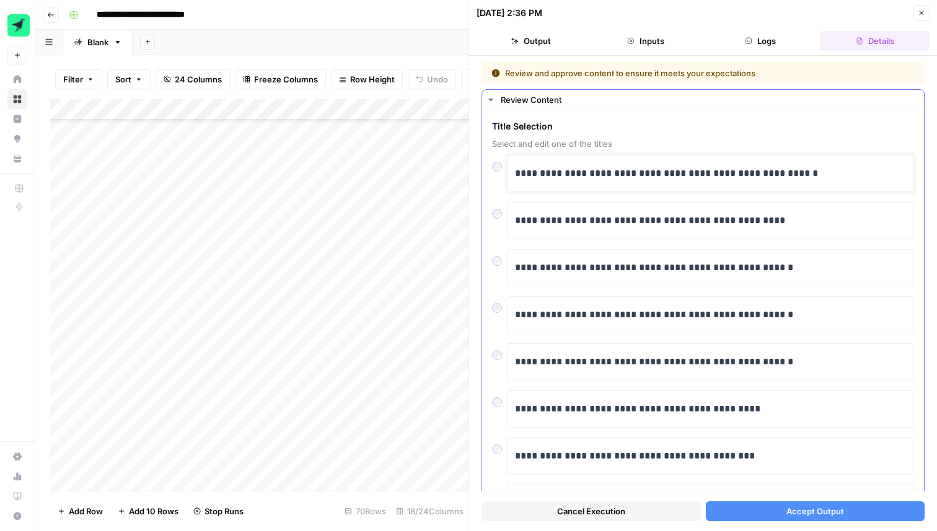
drag, startPoint x: 631, startPoint y: 175, endPoint x: 845, endPoint y: 176, distance: 213.9
click at [845, 176] on p "**********" at bounding box center [710, 174] width 391 height 16
click at [807, 508] on span "Accept Output" at bounding box center [816, 511] width 58 height 12
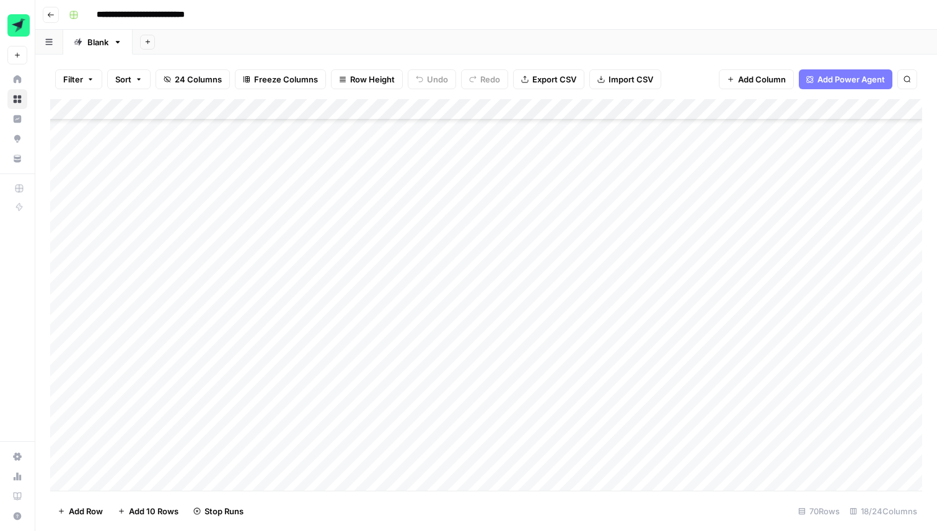
click at [343, 407] on div "Add Column" at bounding box center [486, 295] width 872 height 392
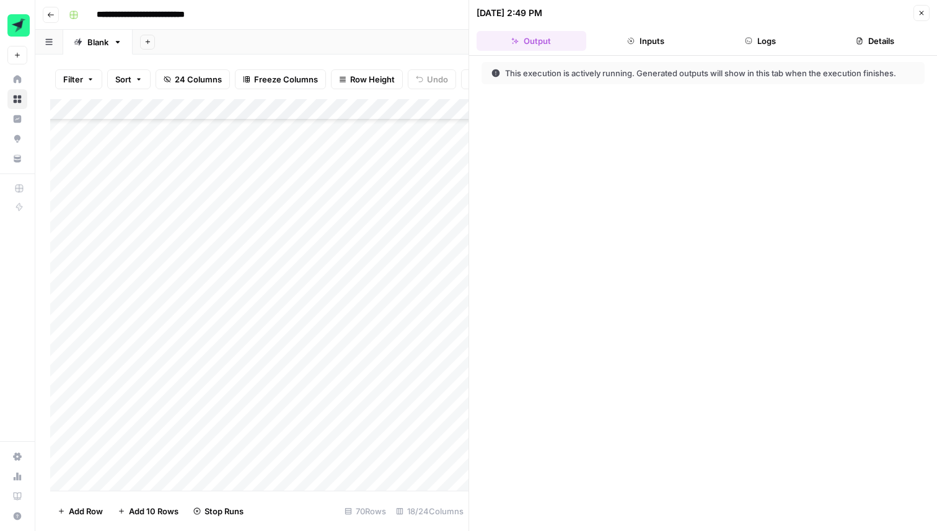
click at [923, 15] on icon "button" at bounding box center [921, 12] width 7 height 7
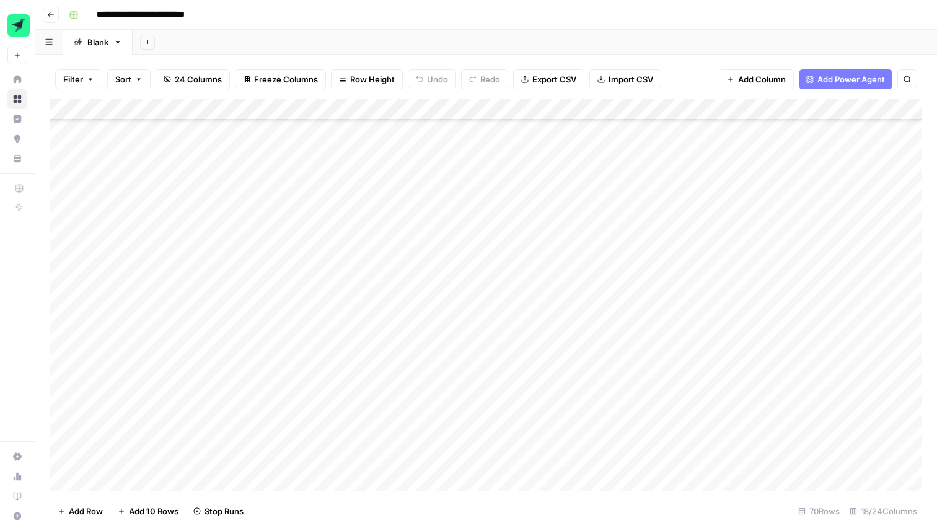
click at [476, 406] on div "Add Column" at bounding box center [486, 295] width 872 height 392
click at [354, 404] on div "Add Column" at bounding box center [486, 295] width 872 height 392
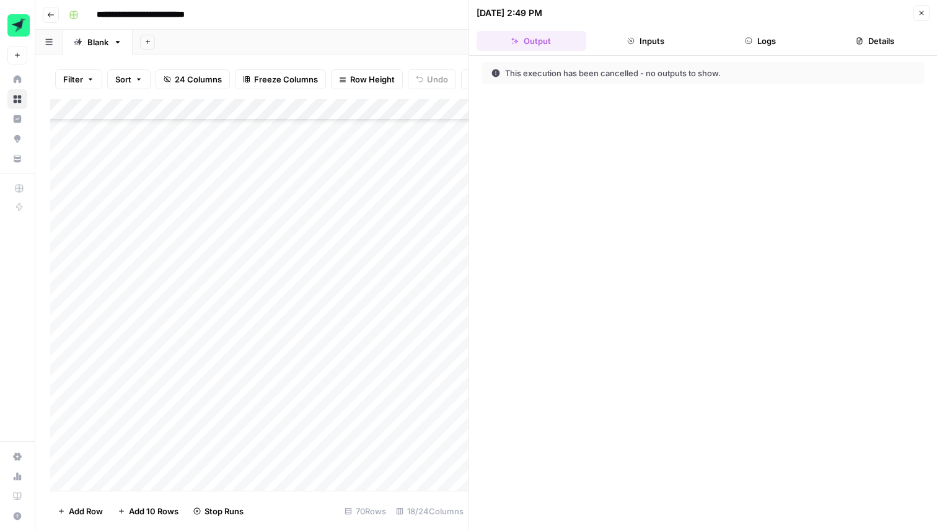
click at [923, 11] on icon "button" at bounding box center [922, 13] width 4 height 4
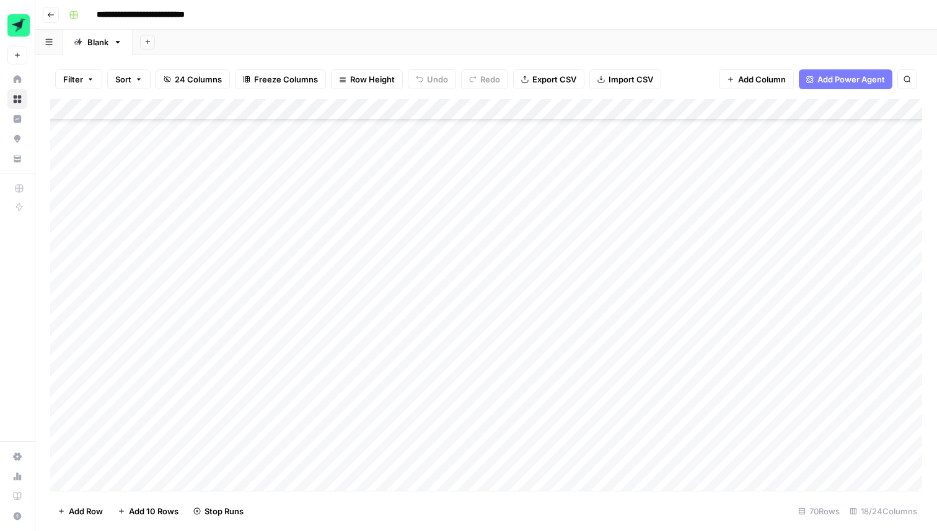
click at [238, 404] on div "Add Column" at bounding box center [486, 295] width 872 height 392
click at [203, 407] on div "Add Column" at bounding box center [486, 295] width 872 height 392
click at [353, 404] on div "Add Column" at bounding box center [486, 295] width 872 height 392
click at [474, 405] on div "Add Column" at bounding box center [486, 295] width 872 height 392
